Goal: Information Seeking & Learning: Learn about a topic

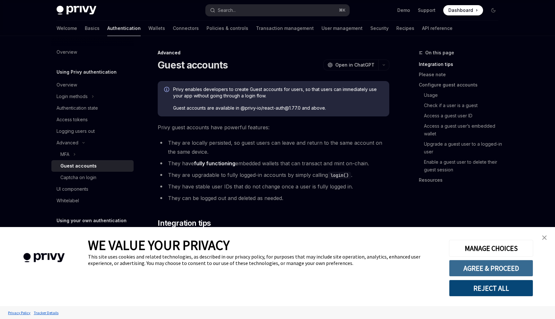
click at [489, 275] on button "AGREE & PROCEED" at bounding box center [491, 268] width 84 height 17
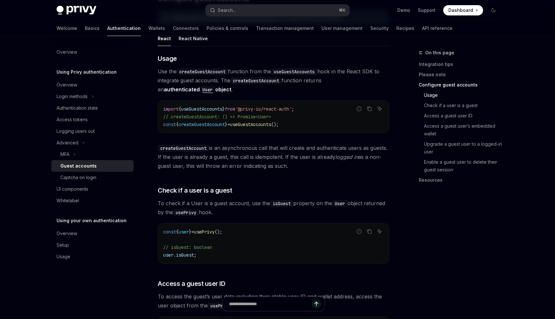
scroll to position [539, 0]
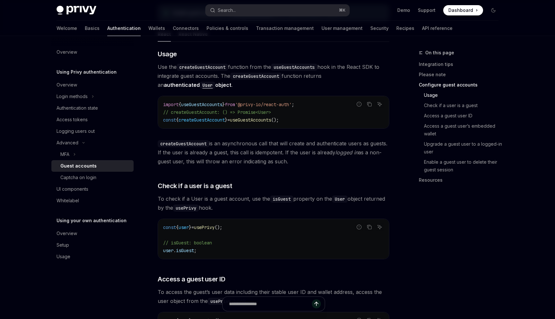
click at [251, 117] on span "useGuestAccounts" at bounding box center [250, 120] width 41 height 6
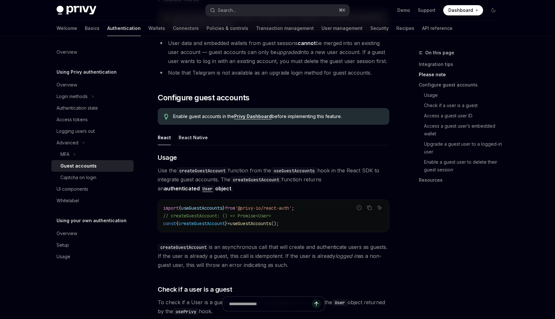
scroll to position [428, 0]
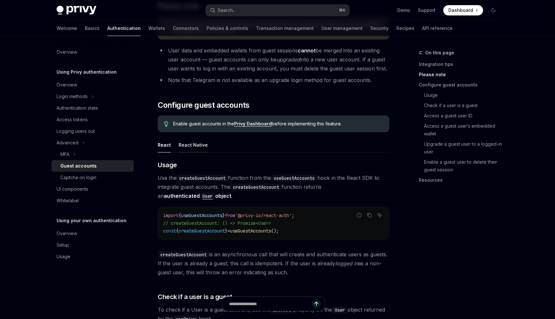
click at [191, 137] on div "React Native" at bounding box center [193, 144] width 29 height 15
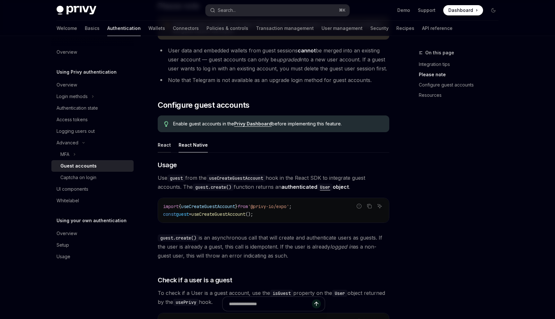
click at [165, 137] on div "React" at bounding box center [164, 144] width 13 height 15
type textarea "*"
